Goal: Transaction & Acquisition: Purchase product/service

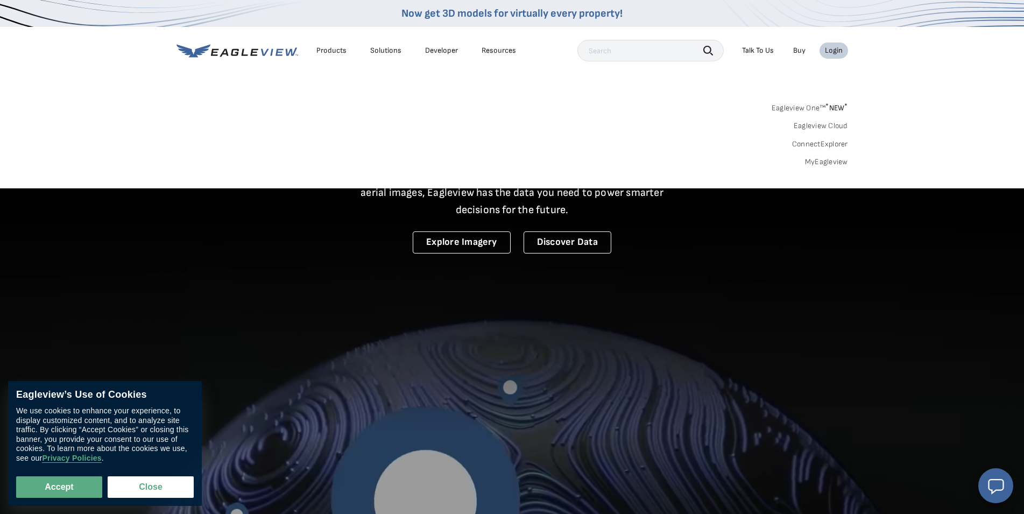
click at [818, 158] on link "MyEagleview" at bounding box center [826, 162] width 43 height 10
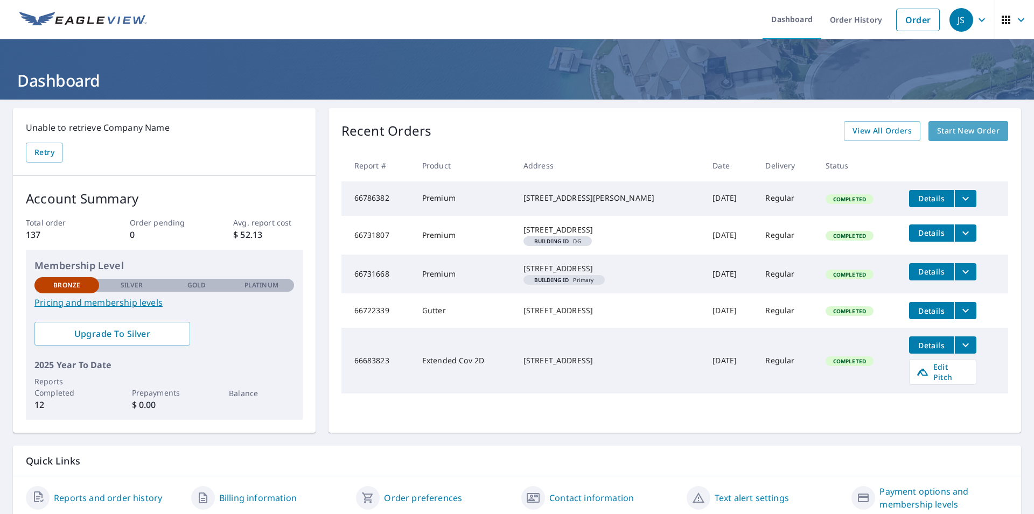
click at [960, 133] on span "Start New Order" at bounding box center [968, 130] width 62 height 13
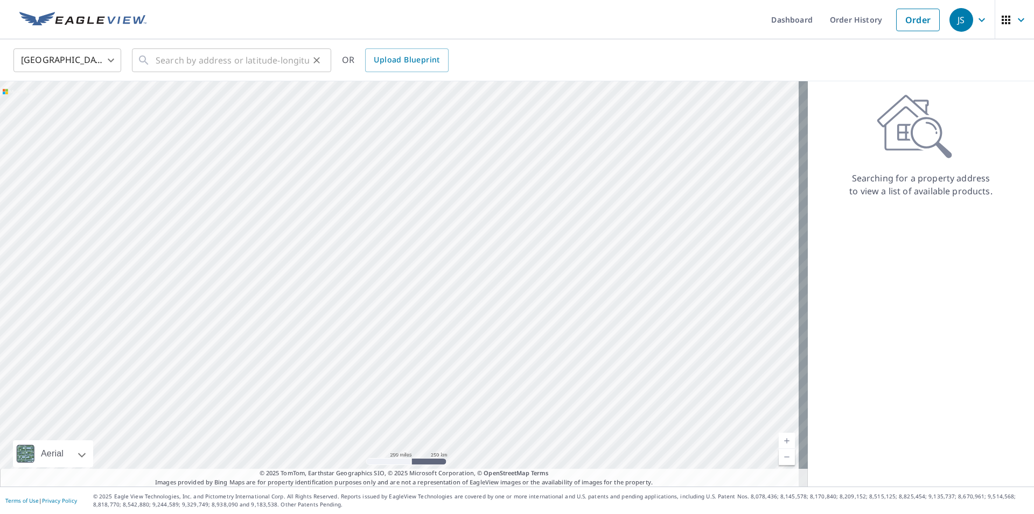
click at [166, 64] on input "text" at bounding box center [232, 60] width 153 height 30
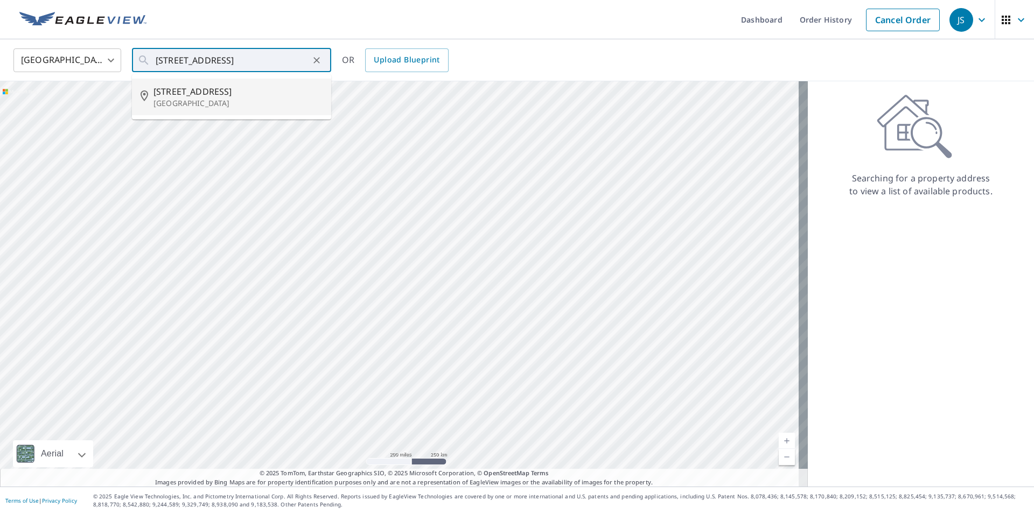
click at [187, 93] on span "[STREET_ADDRESS]" at bounding box center [237, 91] width 169 height 13
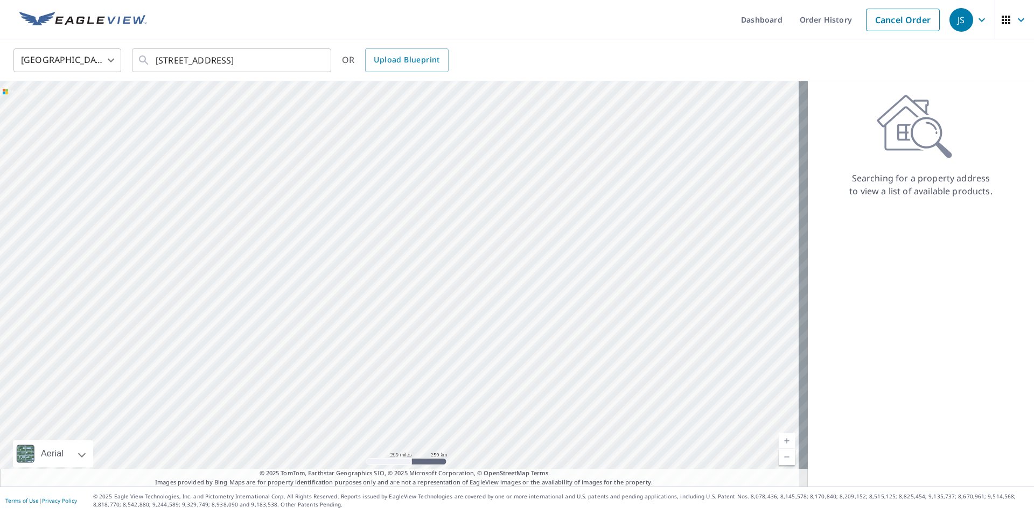
type input "[STREET_ADDRESS]"
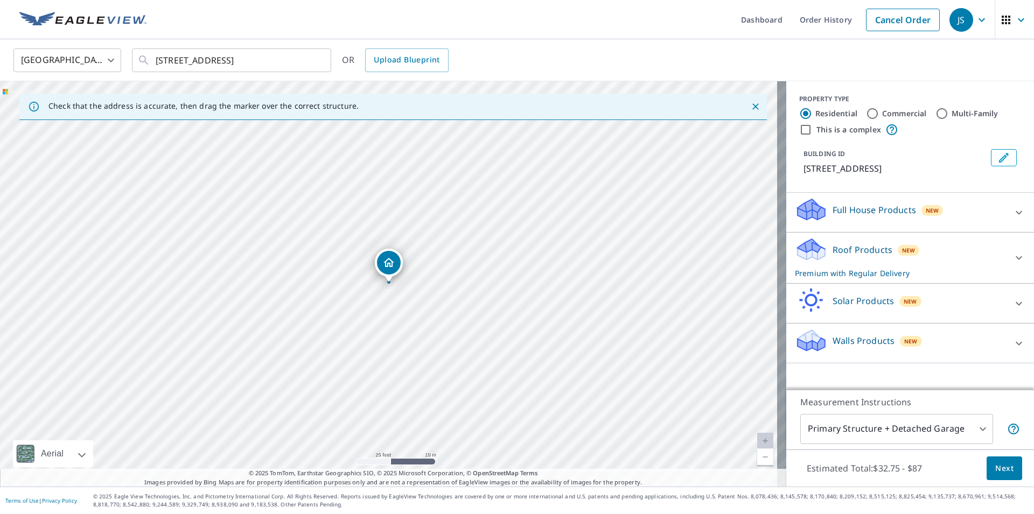
click at [997, 467] on span "Next" at bounding box center [1004, 468] width 18 height 13
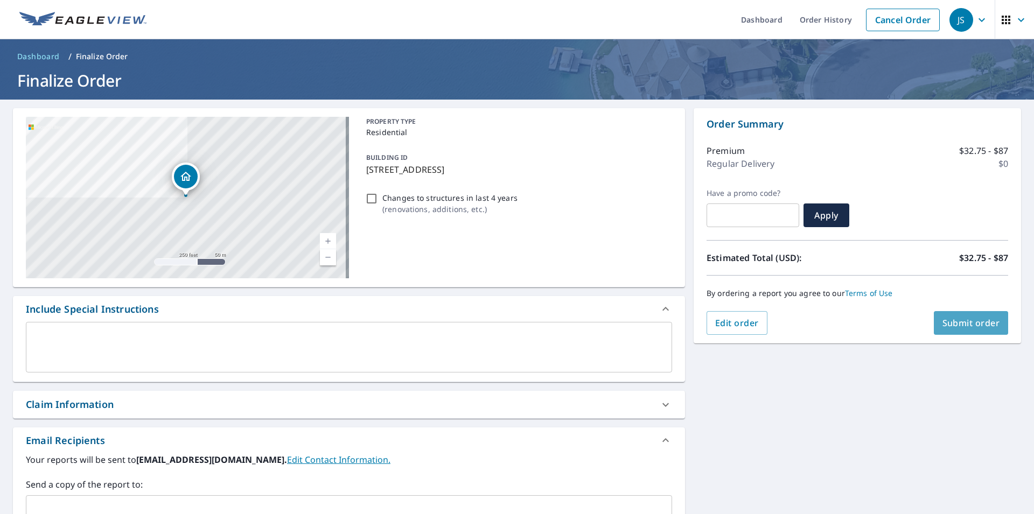
click at [953, 317] on span "Submit order" at bounding box center [971, 323] width 58 height 12
checkbox input "true"
